Goal: Task Accomplishment & Management: Complete application form

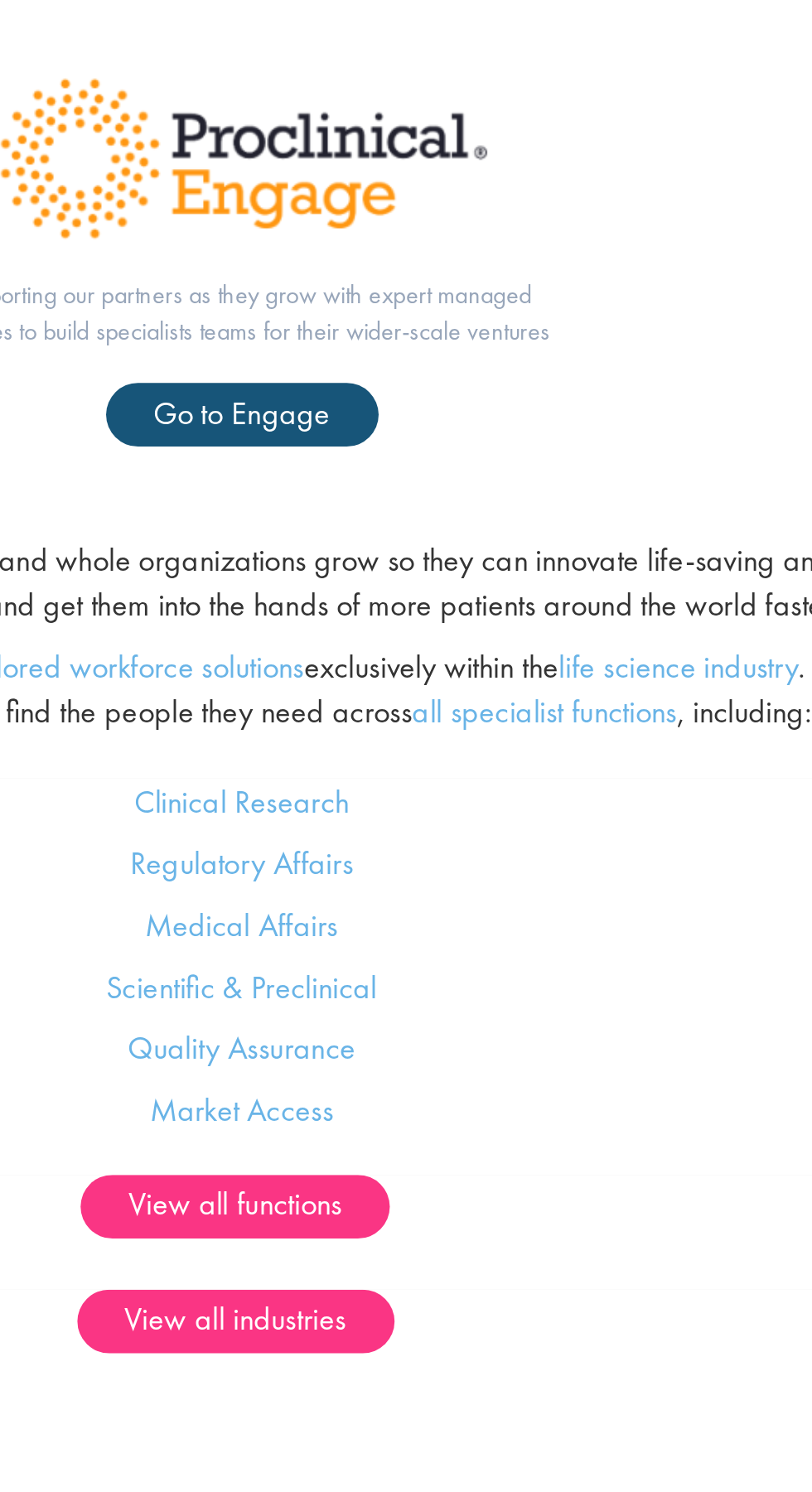
scroll to position [587, 0]
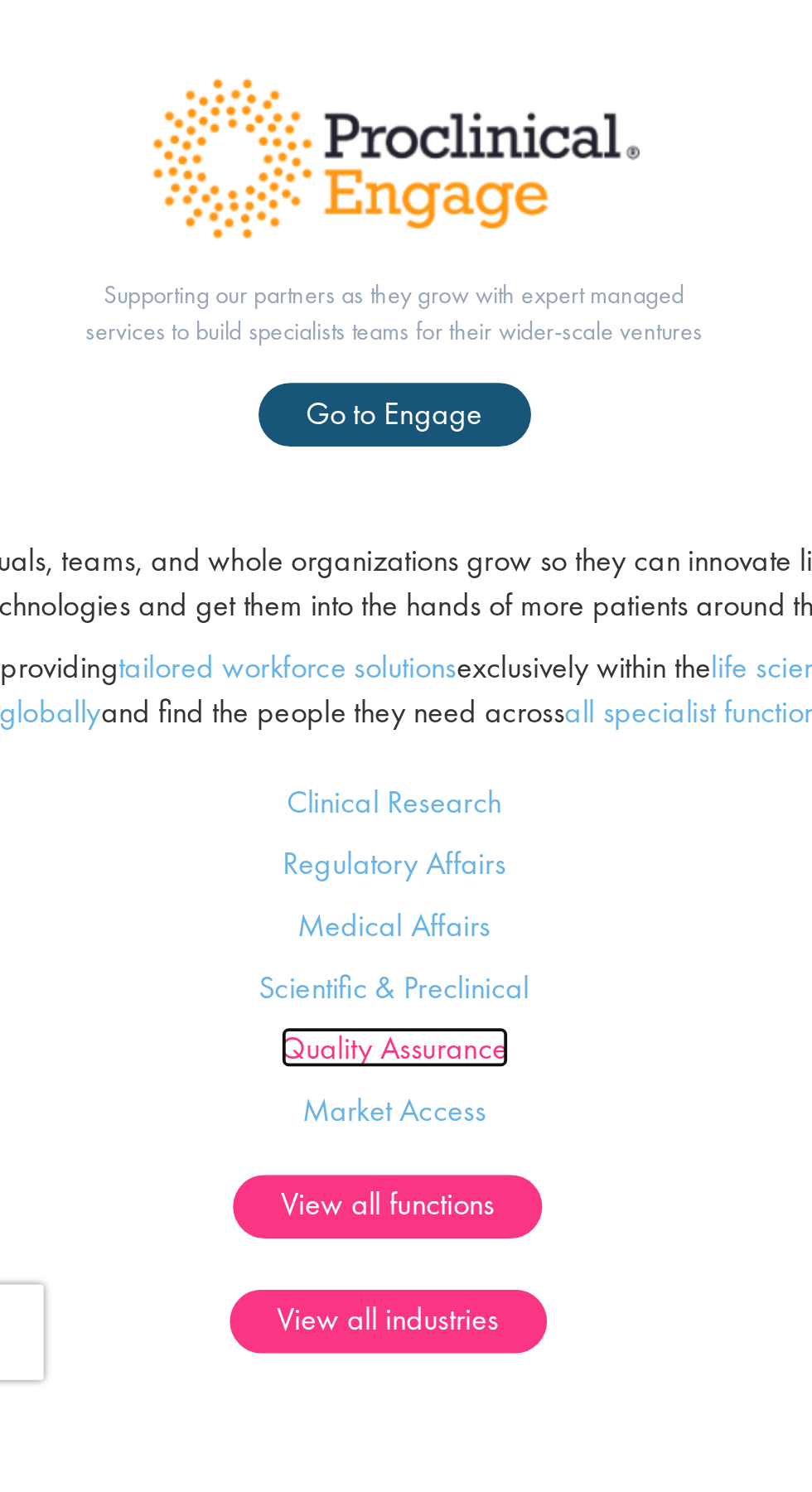
click at [397, 1315] on link "Quality Assurance" at bounding box center [406, 1307] width 118 height 22
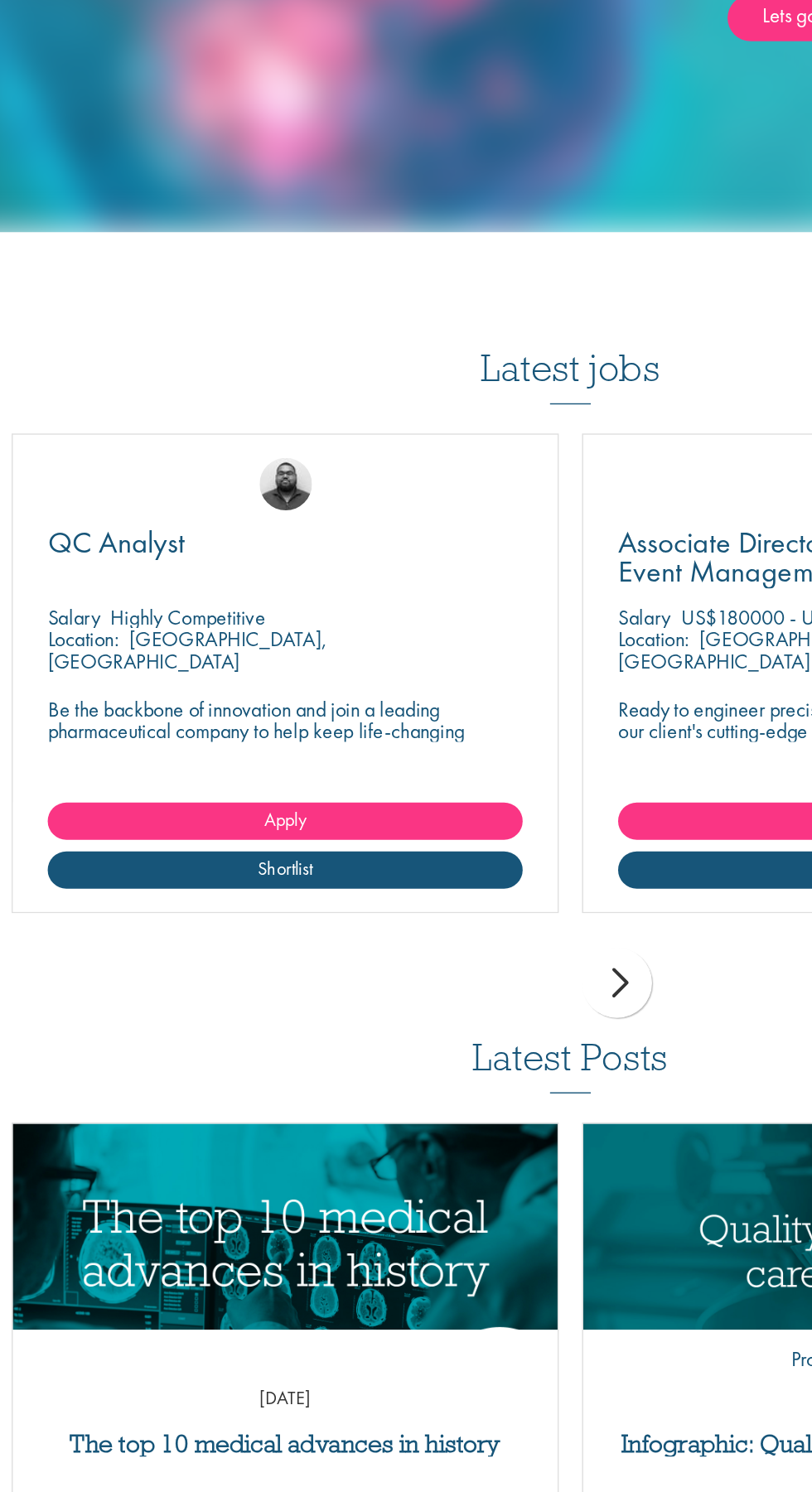
scroll to position [1342, 0]
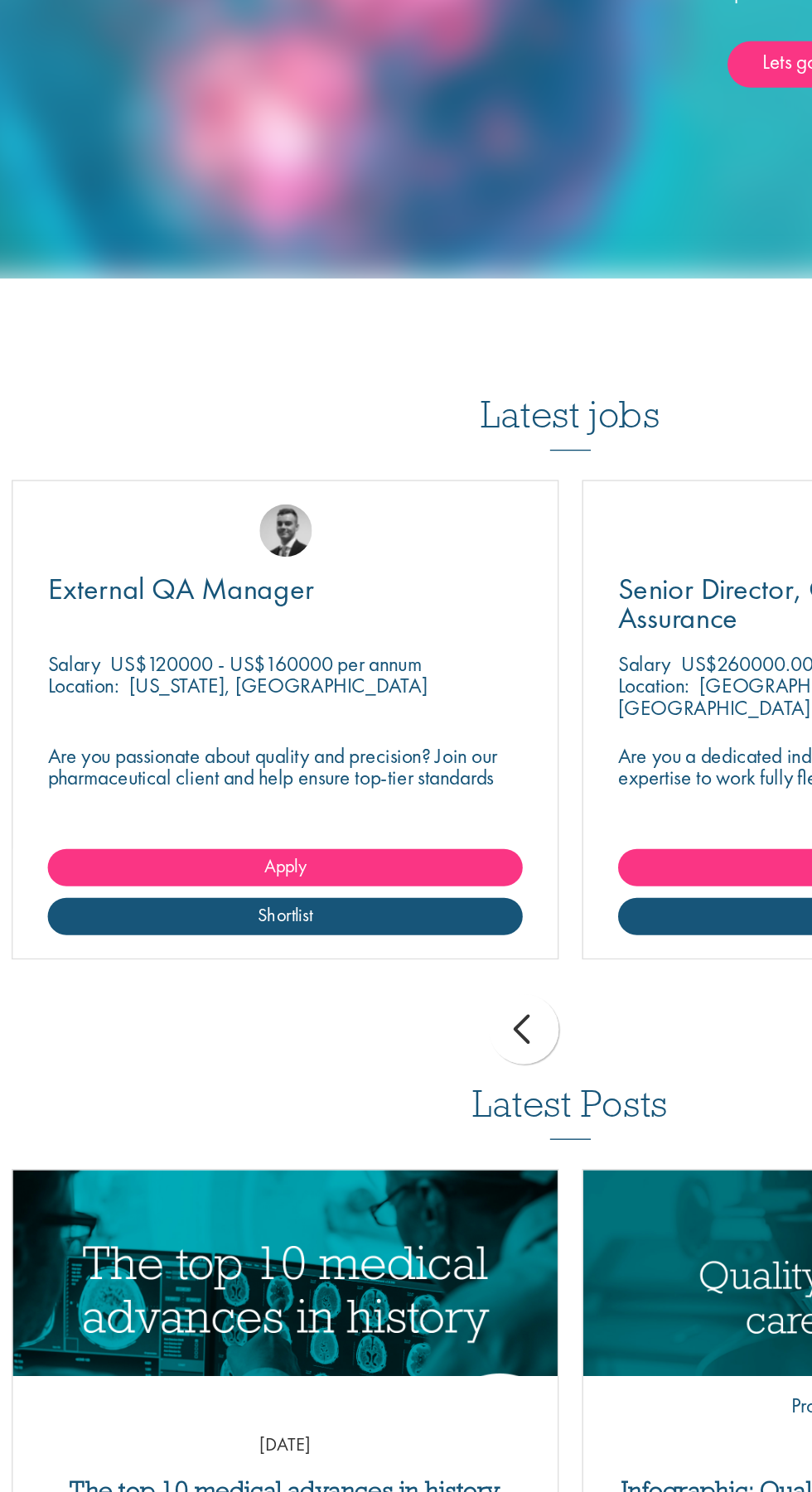
click at [282, 689] on div "Location: New York, USA" at bounding box center [203, 687] width 338 height 33
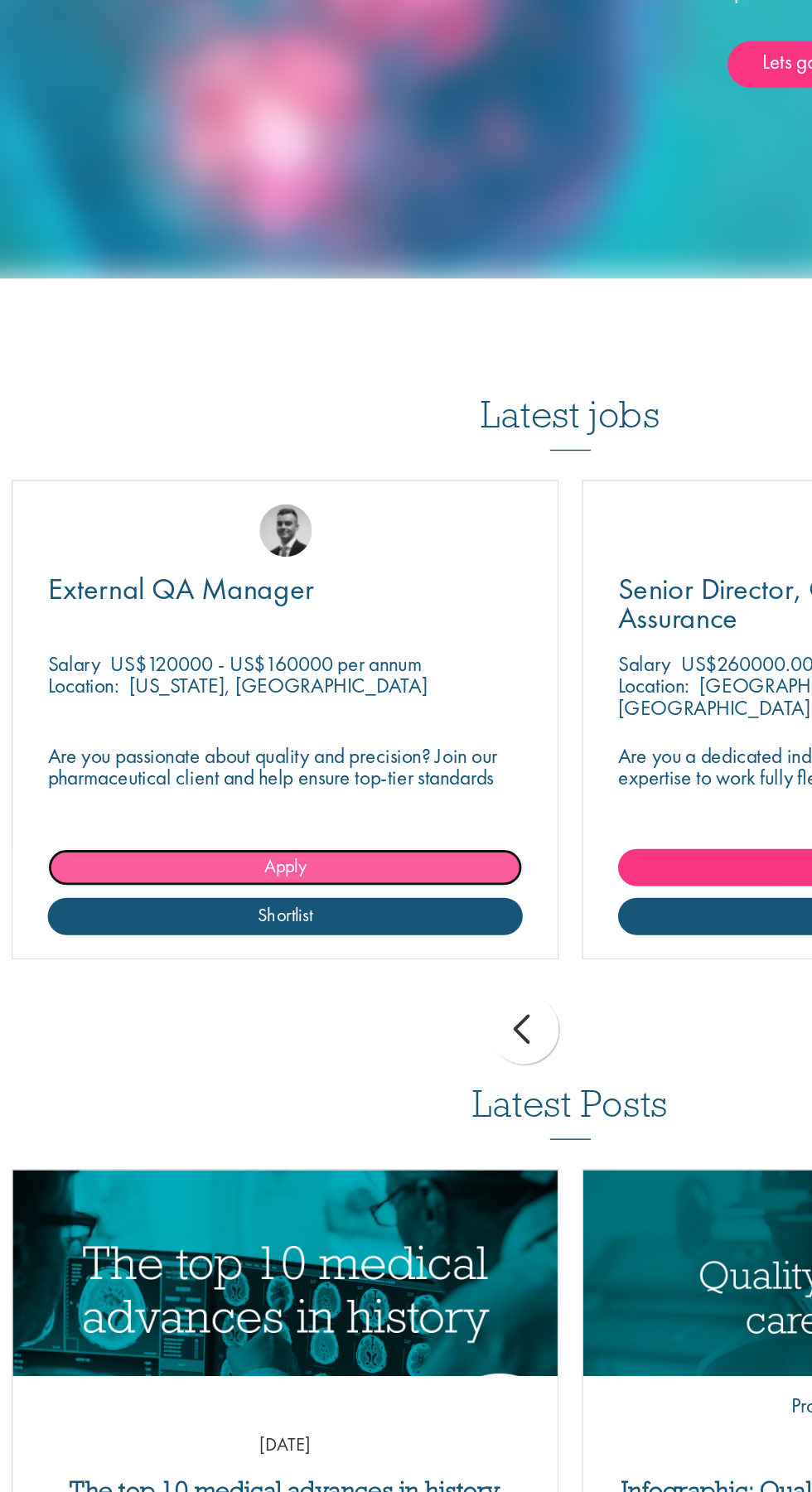
click at [250, 805] on link "Apply" at bounding box center [203, 808] width 338 height 27
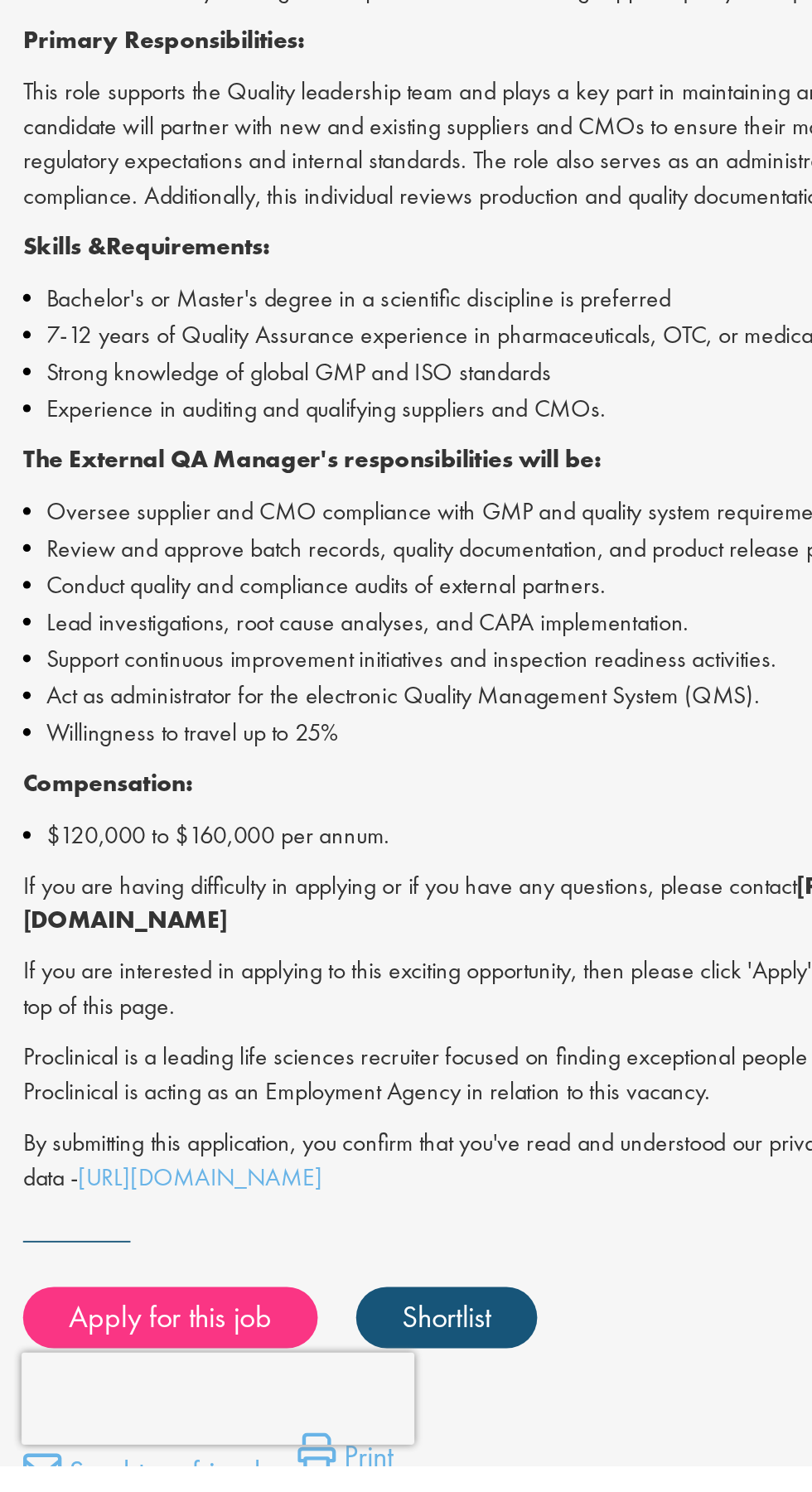
scroll to position [7, 0]
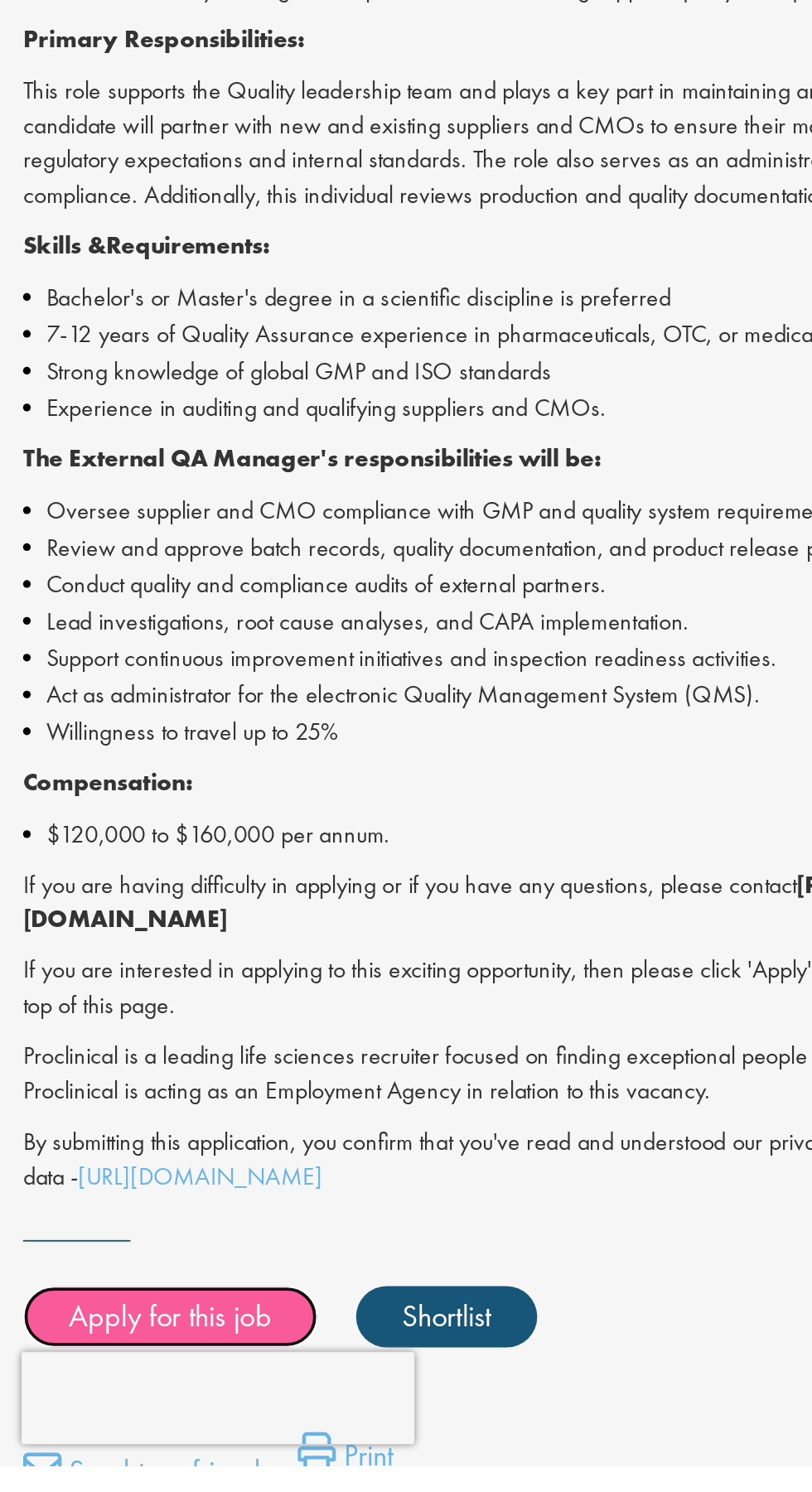
click at [113, 1399] on link "Apply for this job" at bounding box center [92, 1412] width 159 height 33
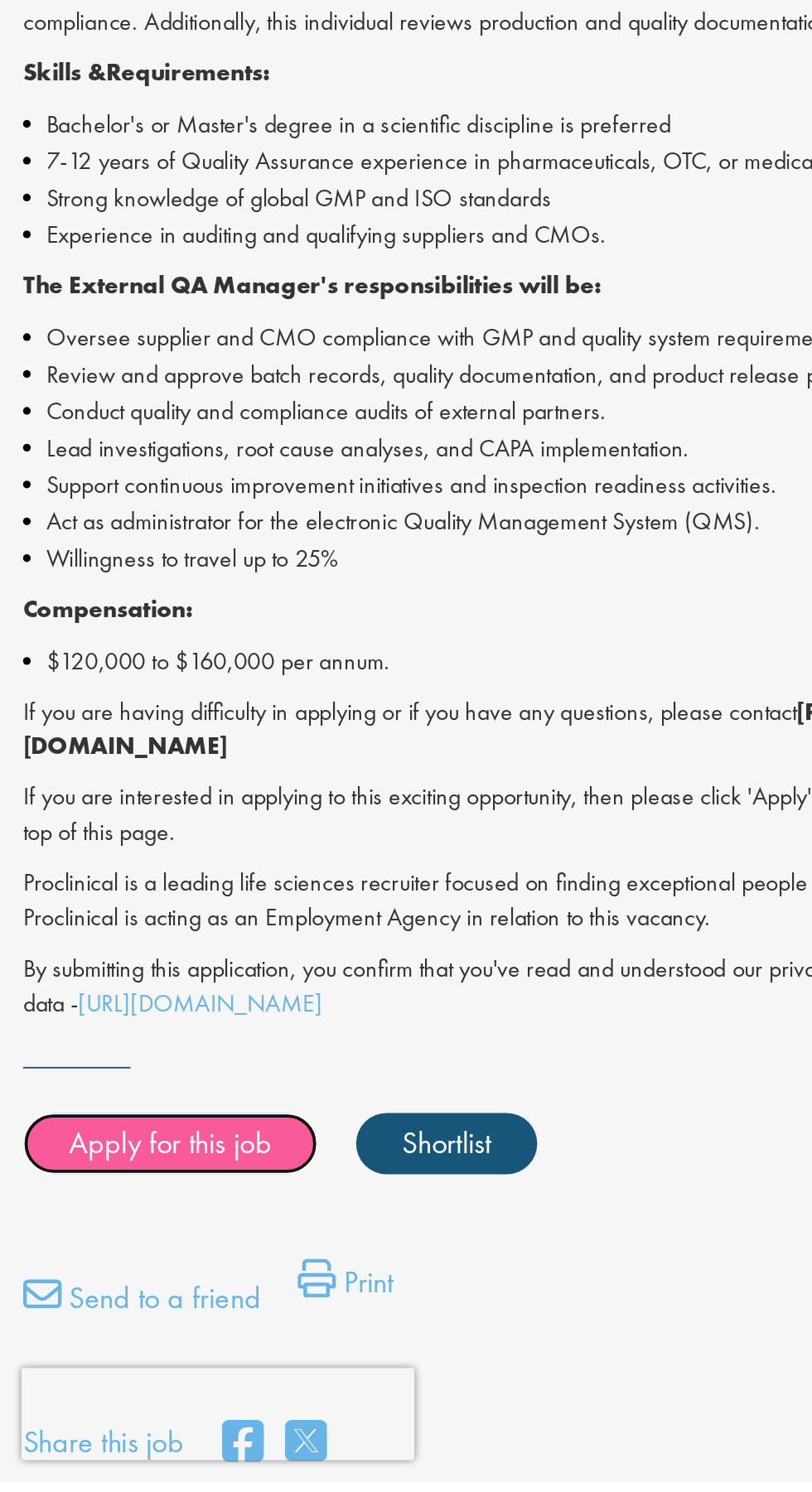
scroll to position [127, 0]
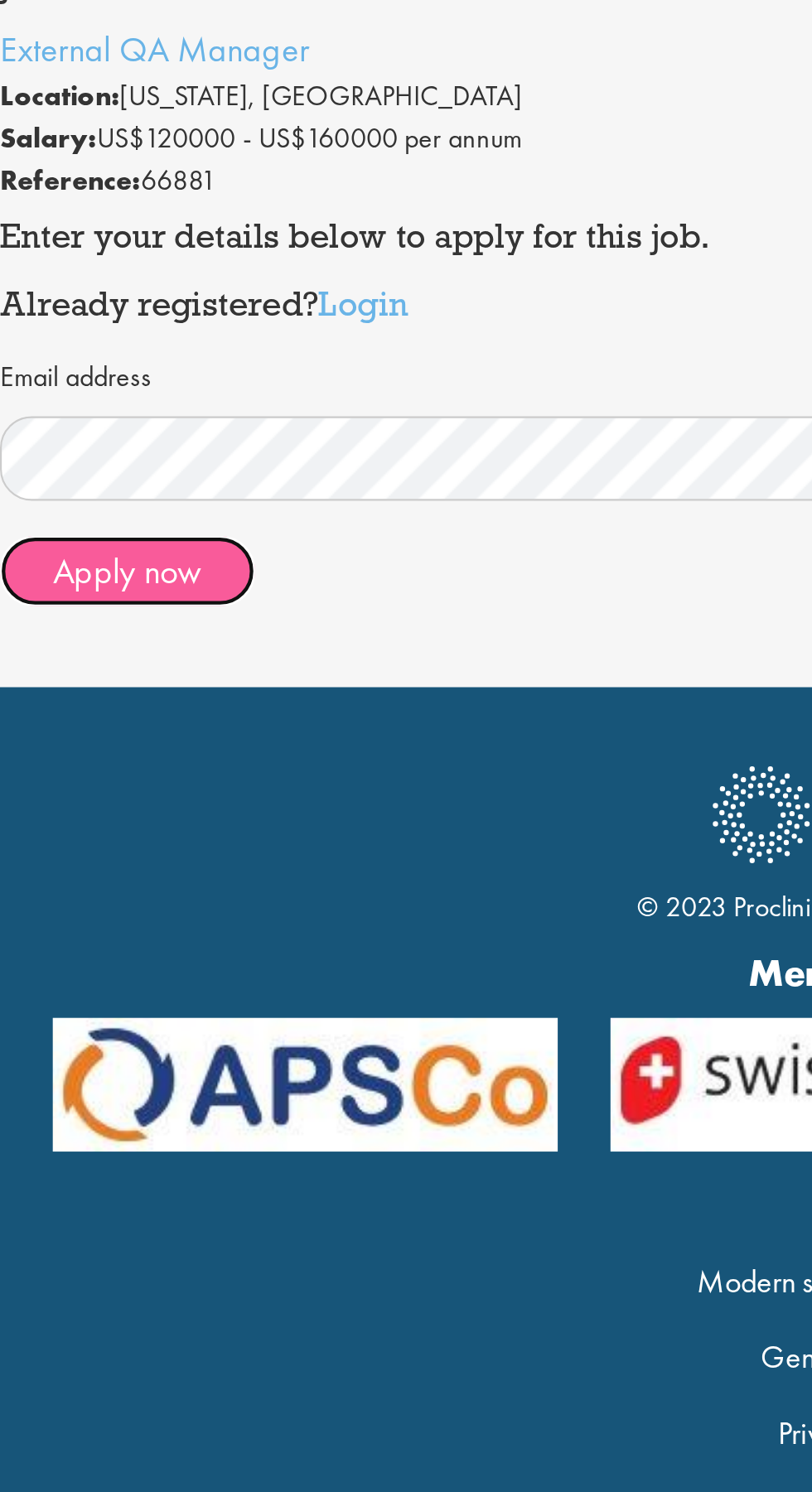
click at [62, 468] on button "Apply now" at bounding box center [60, 455] width 120 height 33
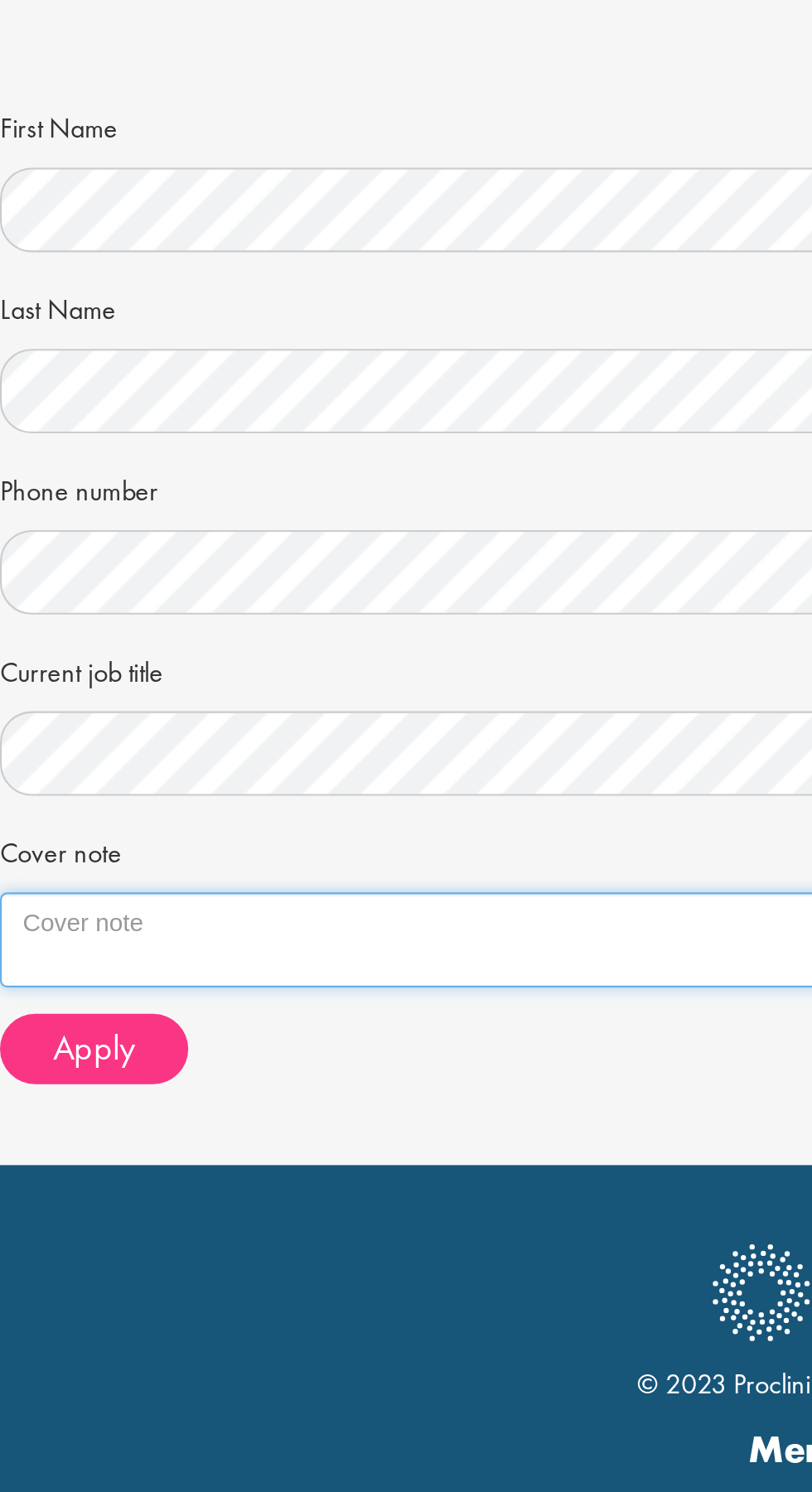
click at [56, 854] on textarea "Cover note" at bounding box center [406, 864] width 812 height 45
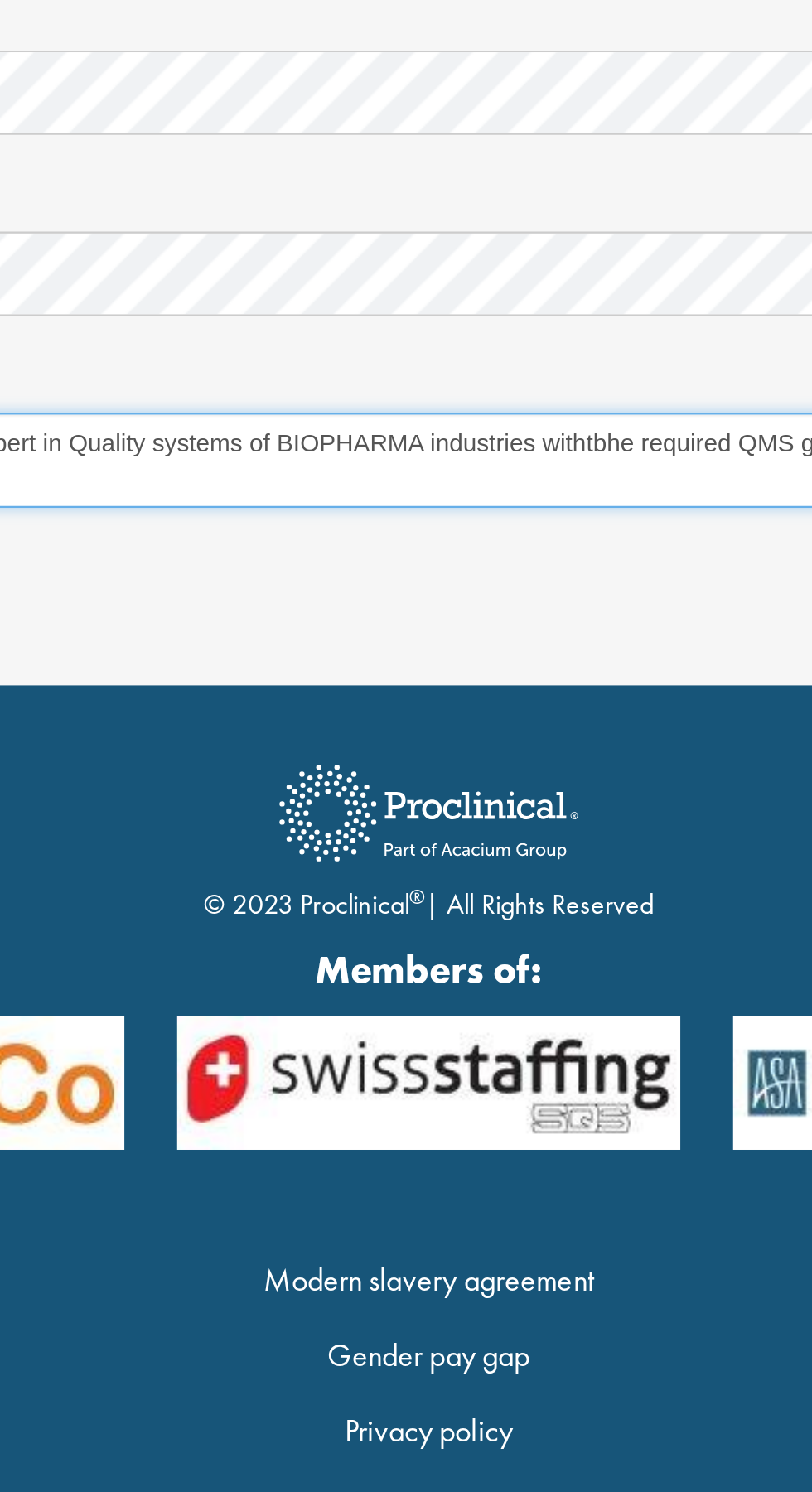
click at [486, 868] on textarea "Experienced quality specialist and expert in Quality systems of BIOPHARMA indus…" at bounding box center [406, 864] width 812 height 45
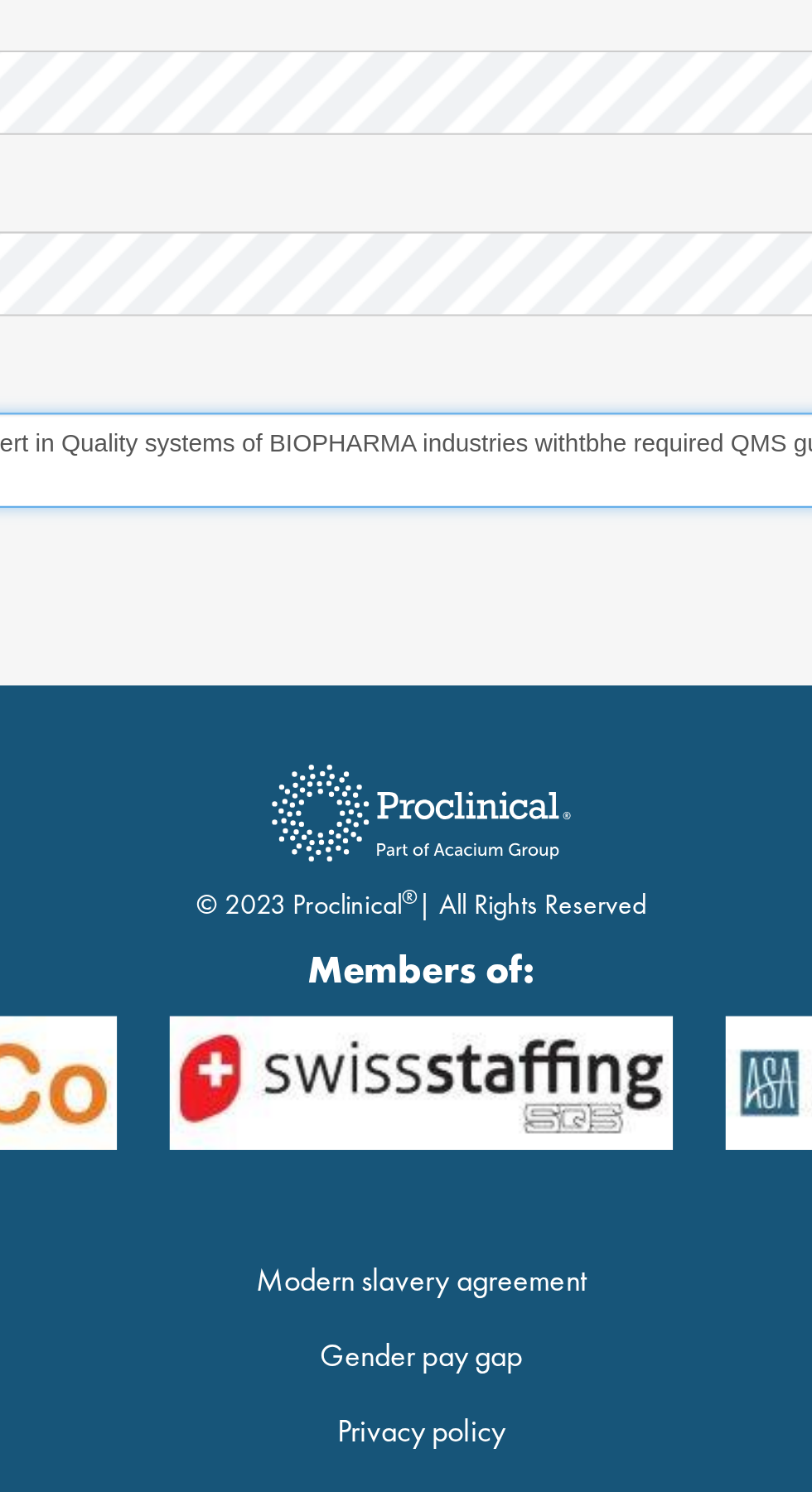
click at [486, 868] on textarea "Experienced quality specialist and expert in Quality systems of BIOPHARMA indus…" at bounding box center [406, 864] width 812 height 45
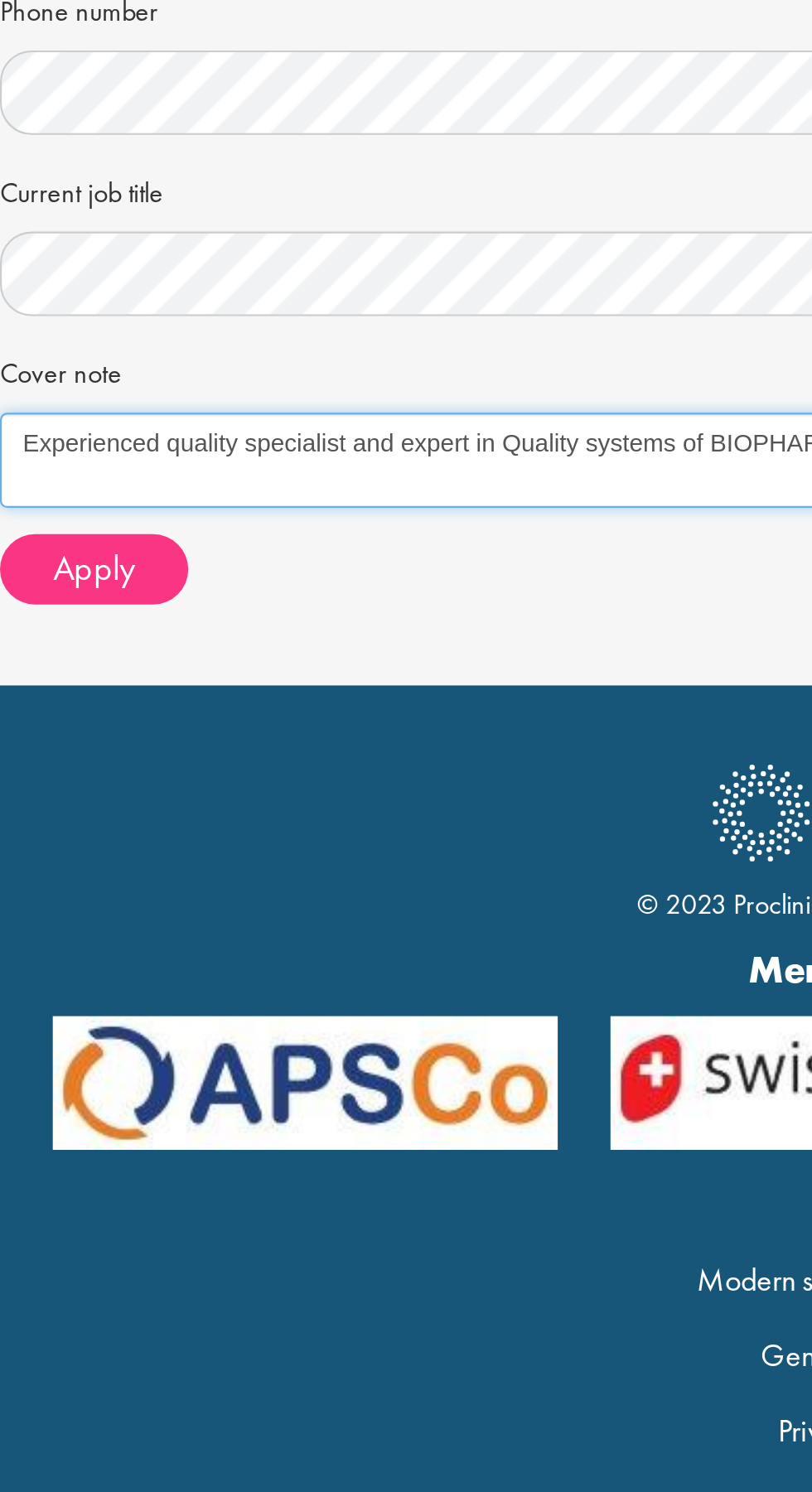
click at [328, 860] on textarea "Experienced quality specialist and expert in Quality systems of BIOPHARMA indus…" at bounding box center [406, 864] width 812 height 45
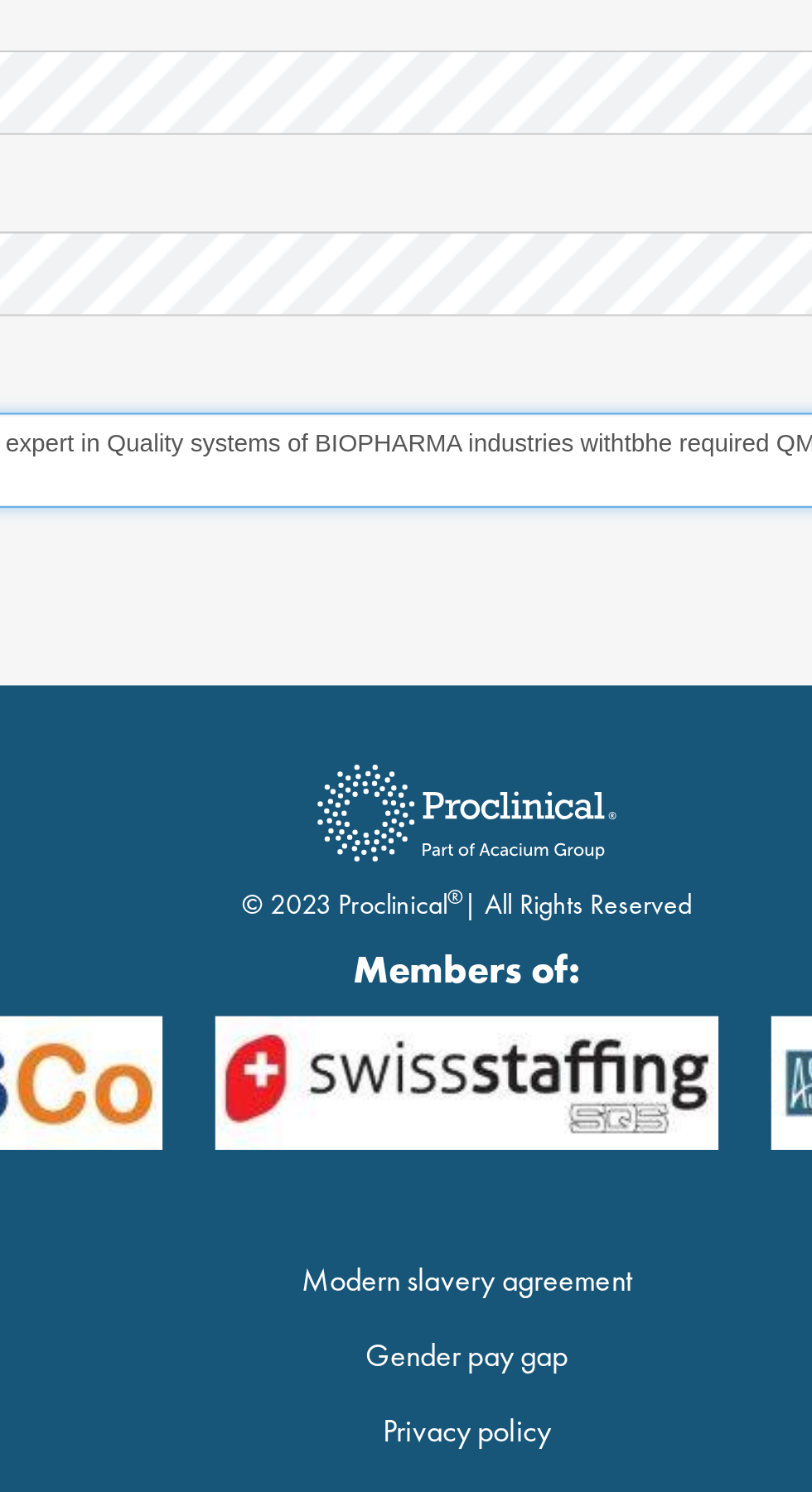
click at [479, 866] on textarea "Experienced quality specialist and expert in Quality systems of BIOPHARMA indus…" at bounding box center [406, 864] width 812 height 45
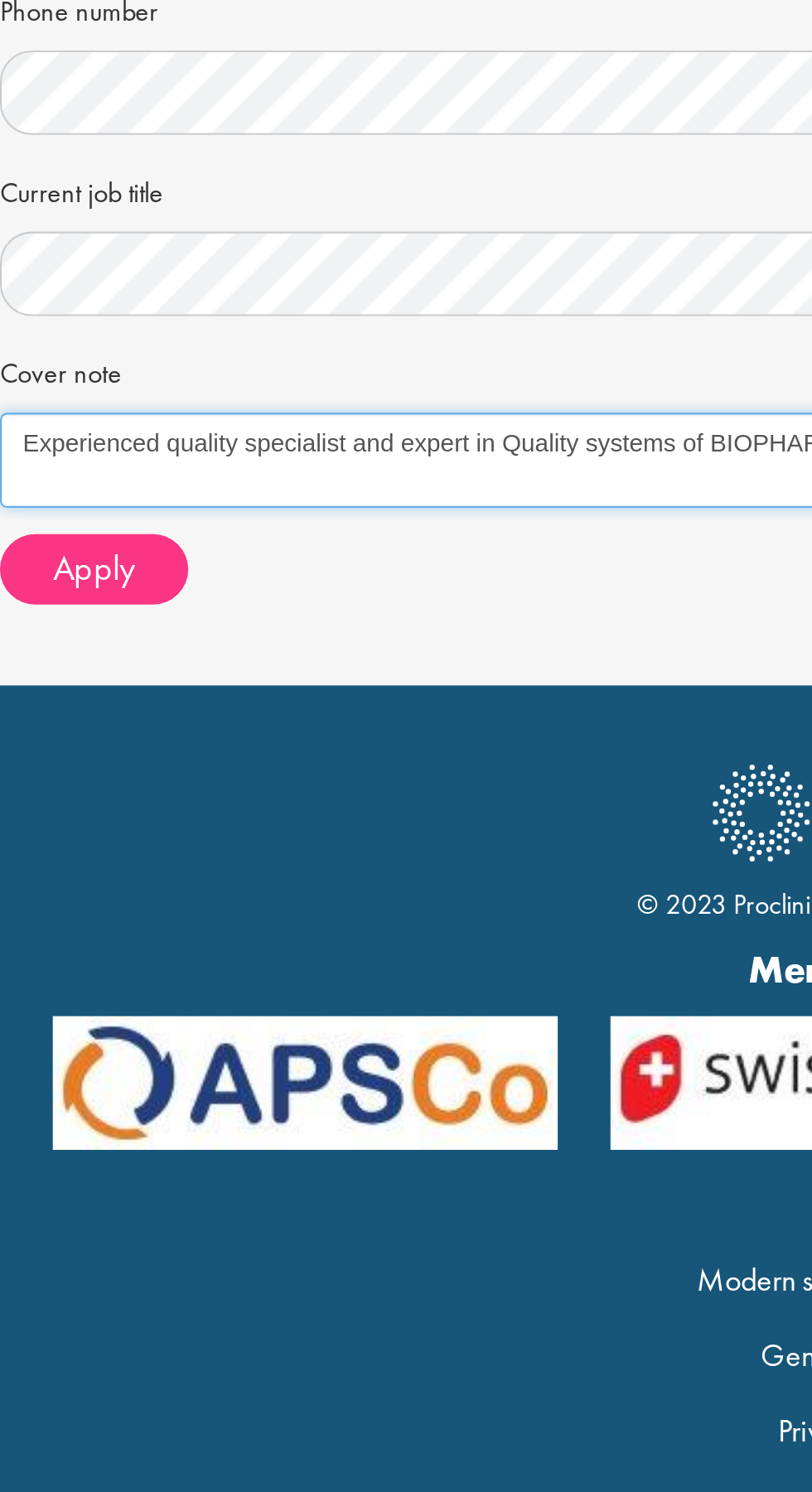
type textarea "Experienced quality specialist and expert in Quality systems of BIOPHARMA indus…"
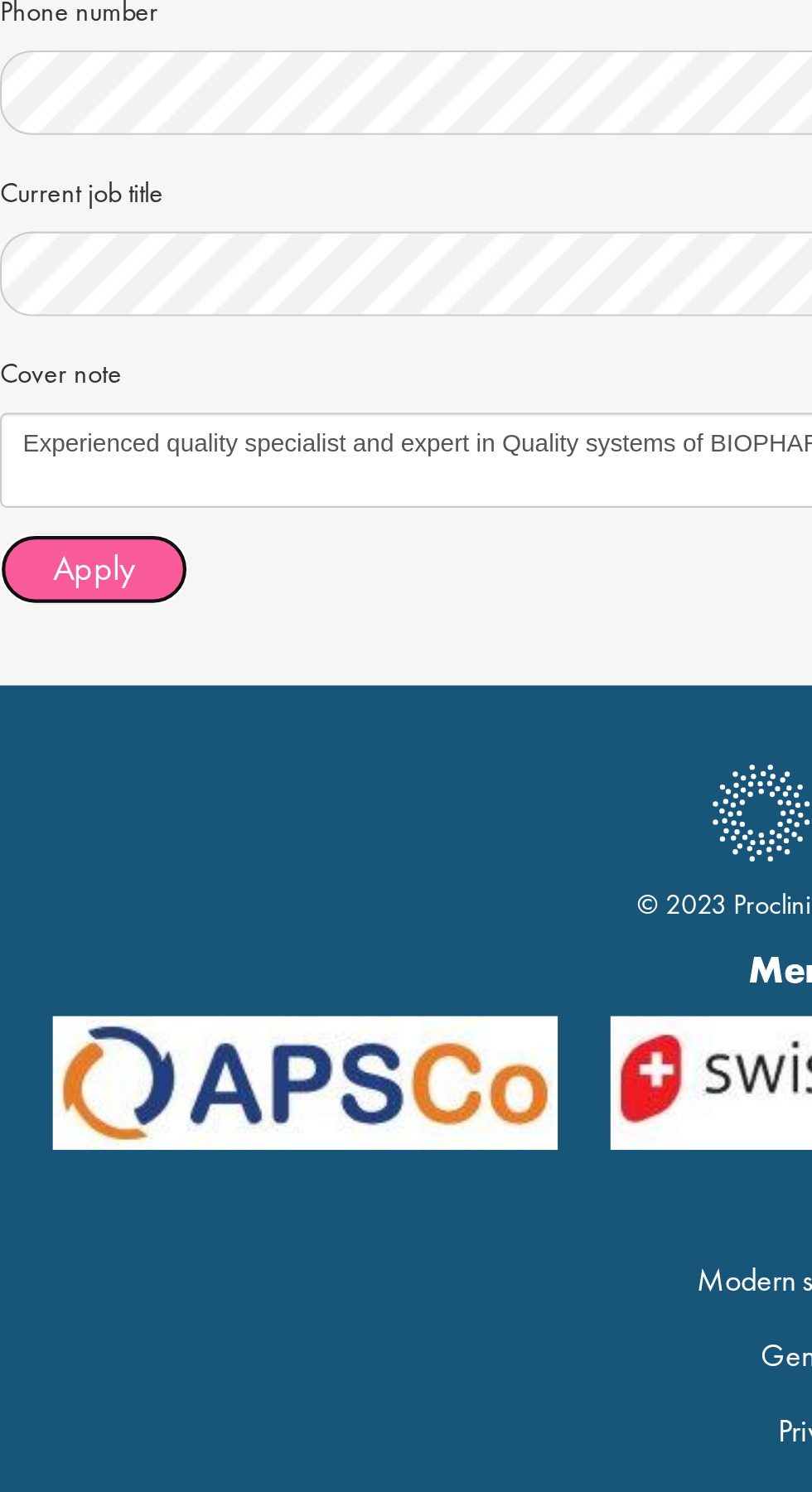
click at [40, 918] on span "Apply" at bounding box center [44, 915] width 39 height 22
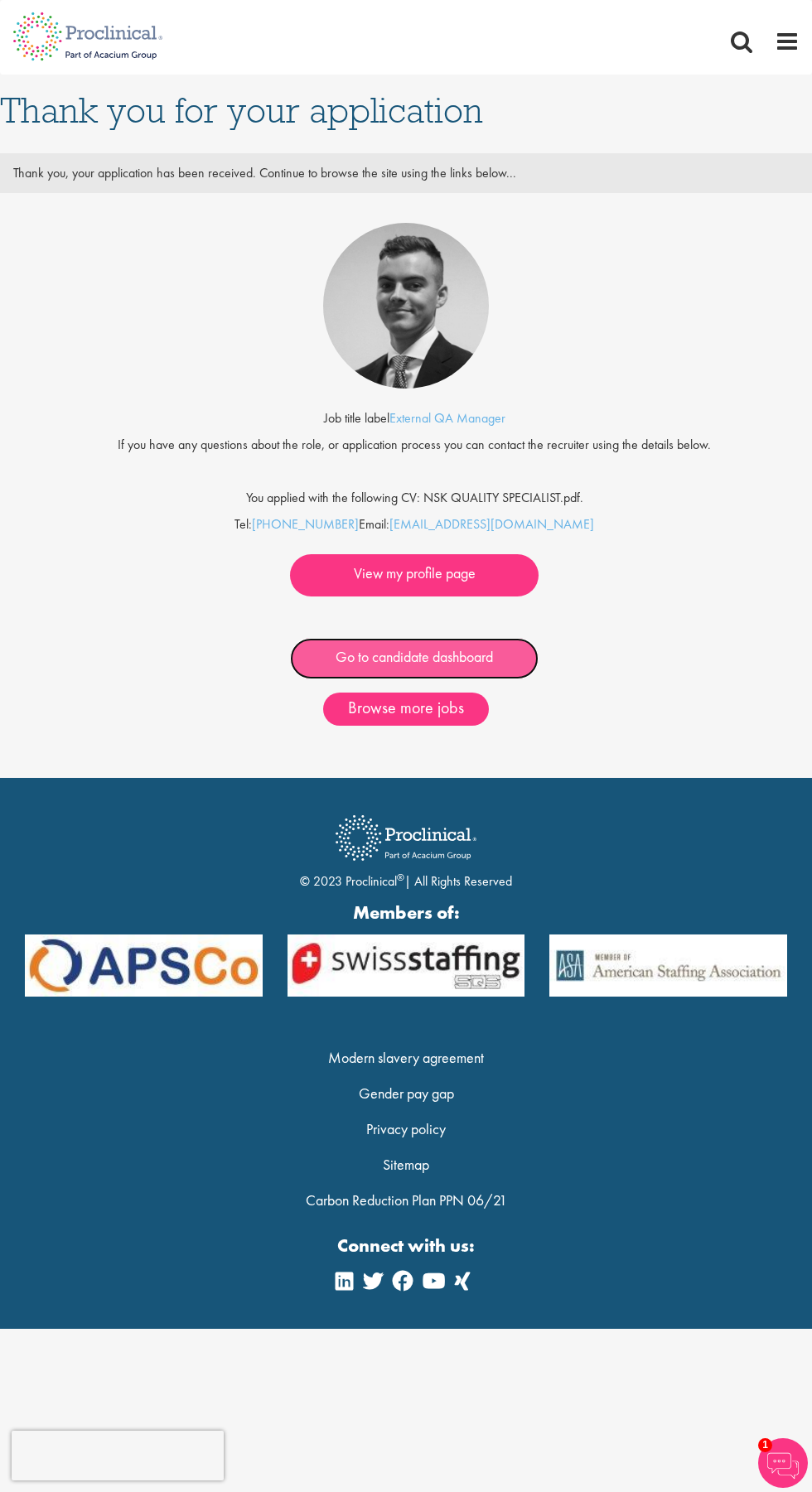
click at [494, 649] on link "Go to candidate dashboard" at bounding box center [414, 659] width 248 height 43
